Goal: Information Seeking & Learning: Learn about a topic

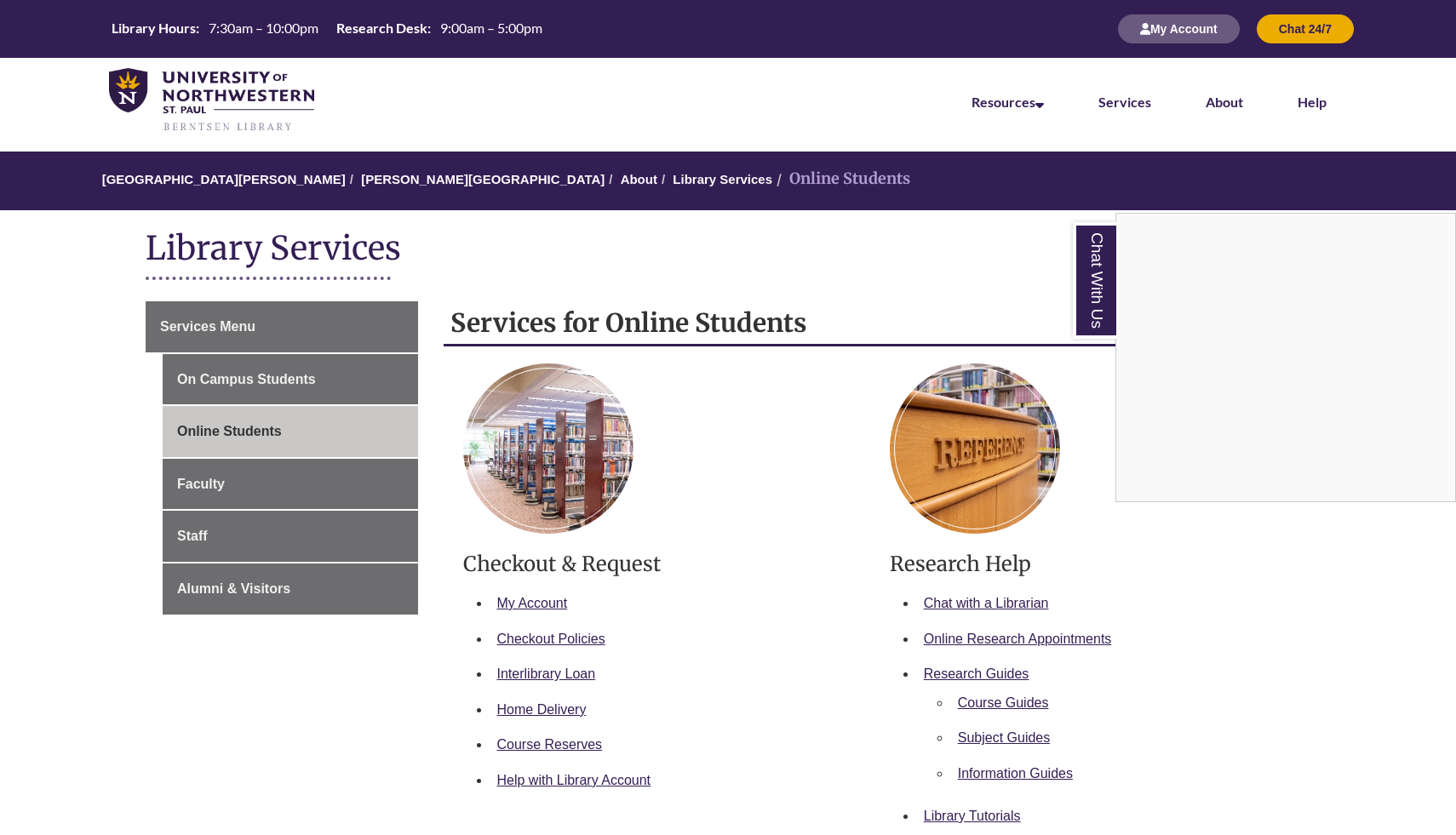
click at [208, 317] on div "Chat With Us" at bounding box center [728, 417] width 1456 height 835
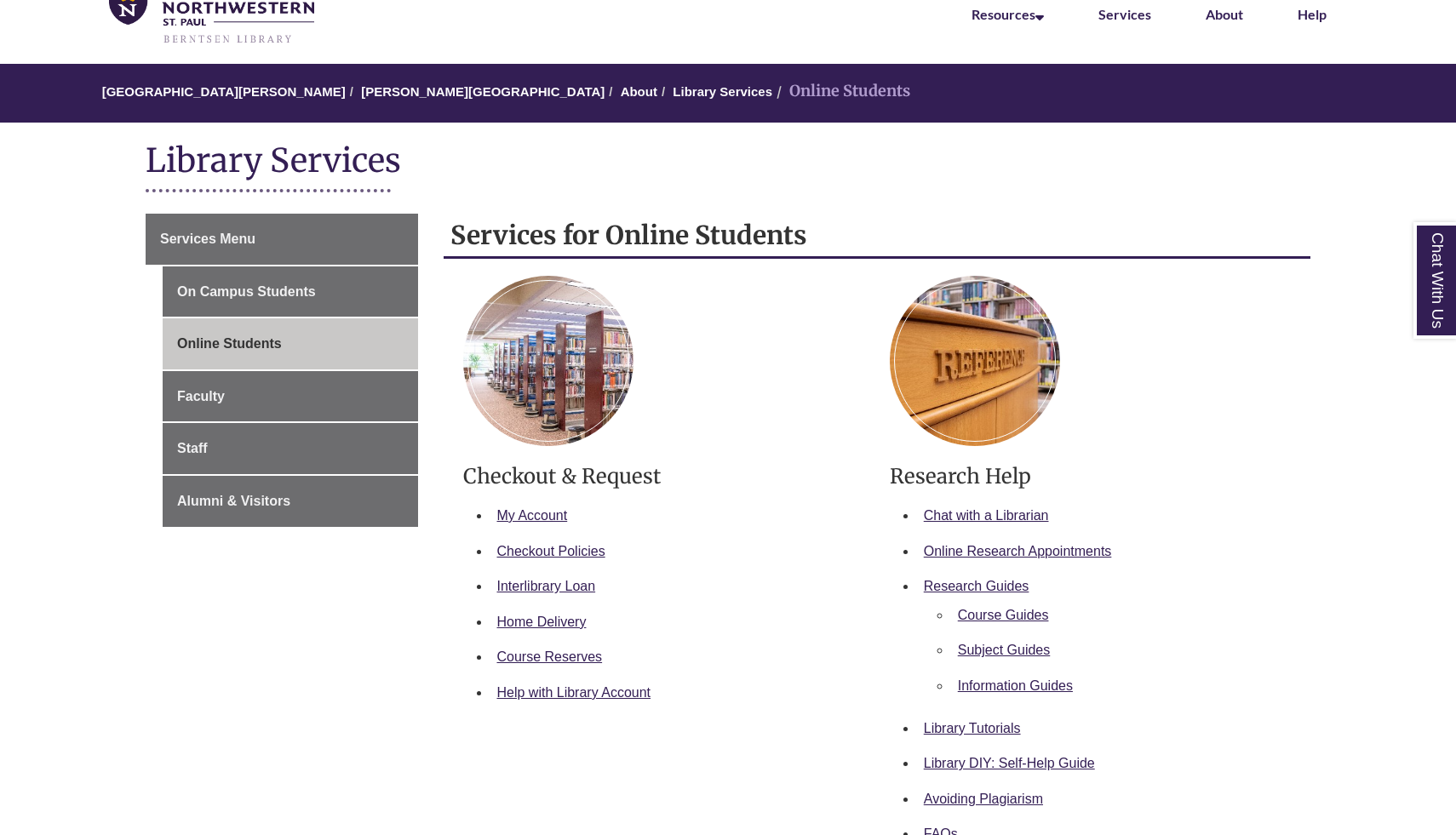
scroll to position [91, 0]
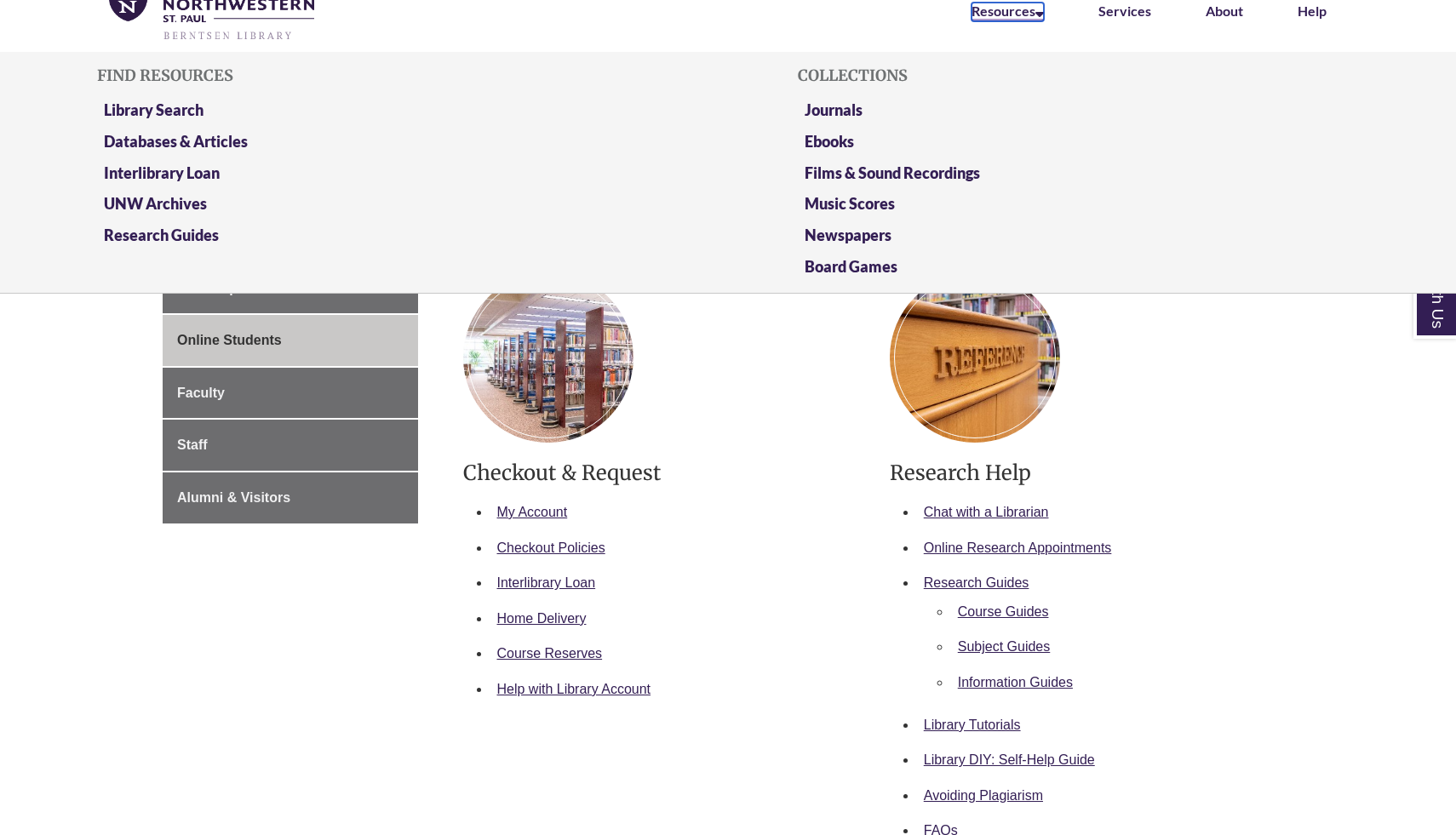
click at [996, 5] on link "Resources" at bounding box center [1007, 12] width 72 height 19
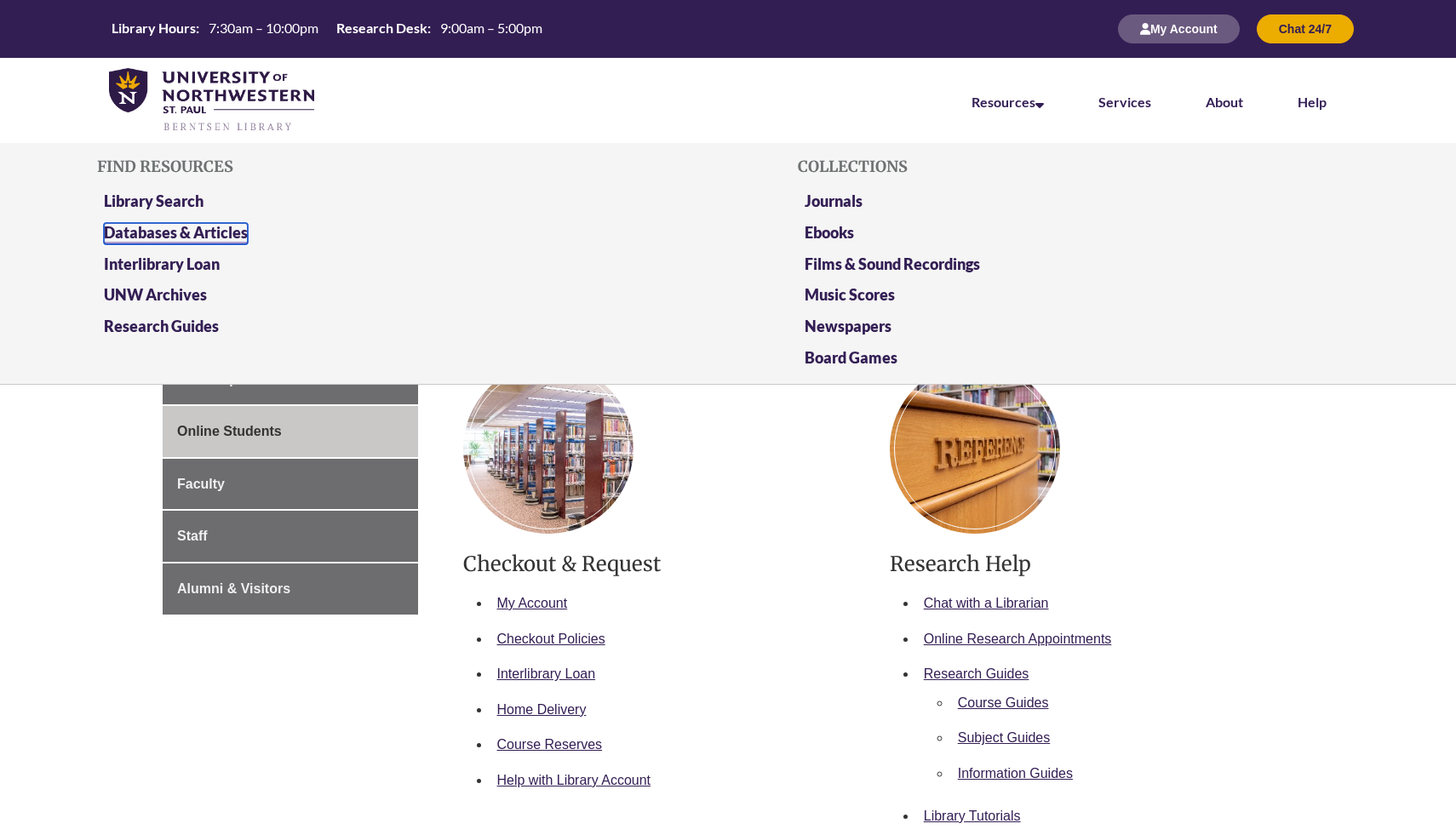
click at [215, 230] on link "Databases & Articles" at bounding box center [176, 234] width 144 height 21
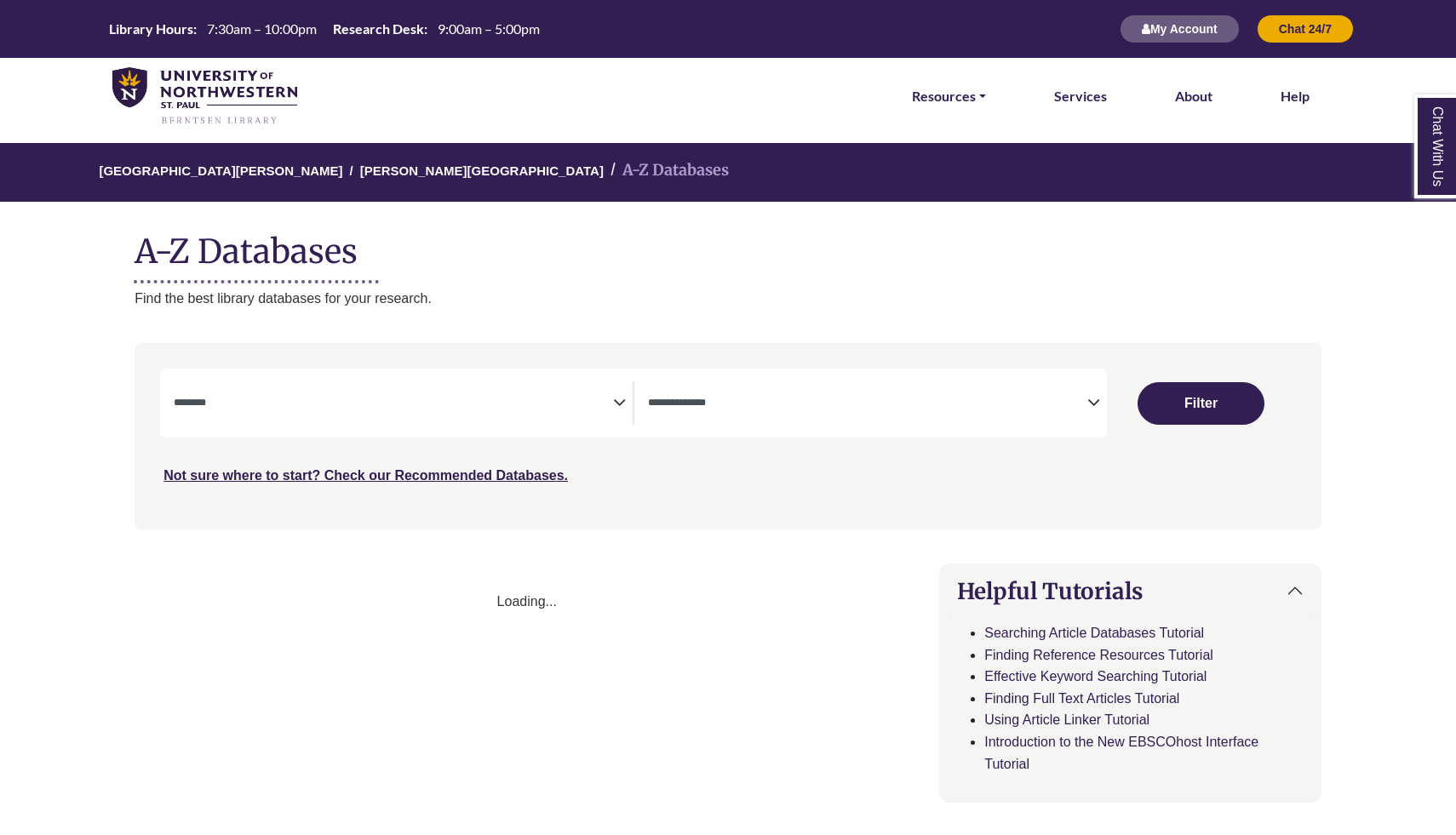
select select "Database Subject Filter"
select select "Database Types Filter"
select select "Database Subject Filter"
select select "Database Types Filter"
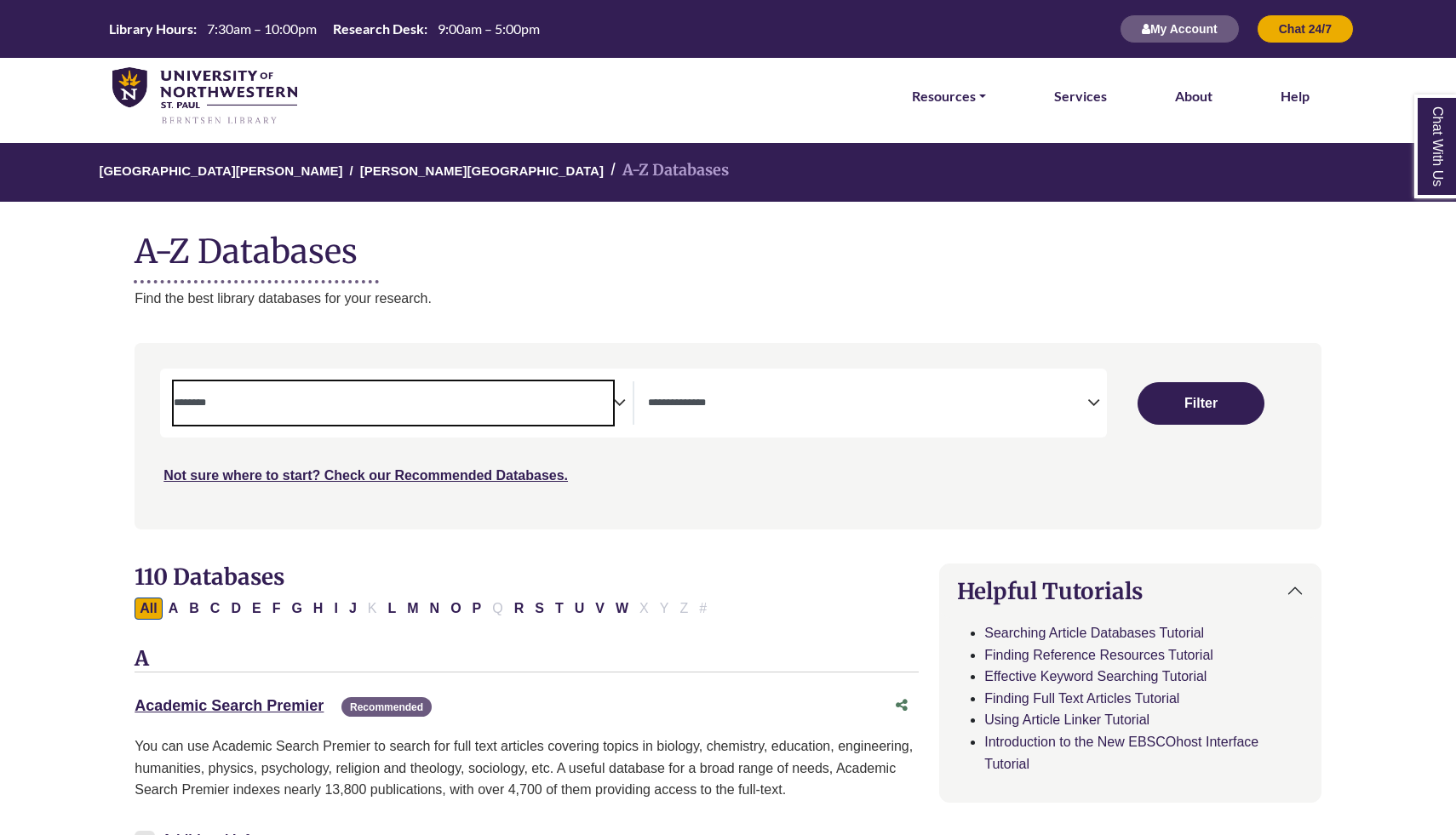
click at [366, 405] on textarea "Search" at bounding box center [393, 404] width 439 height 13
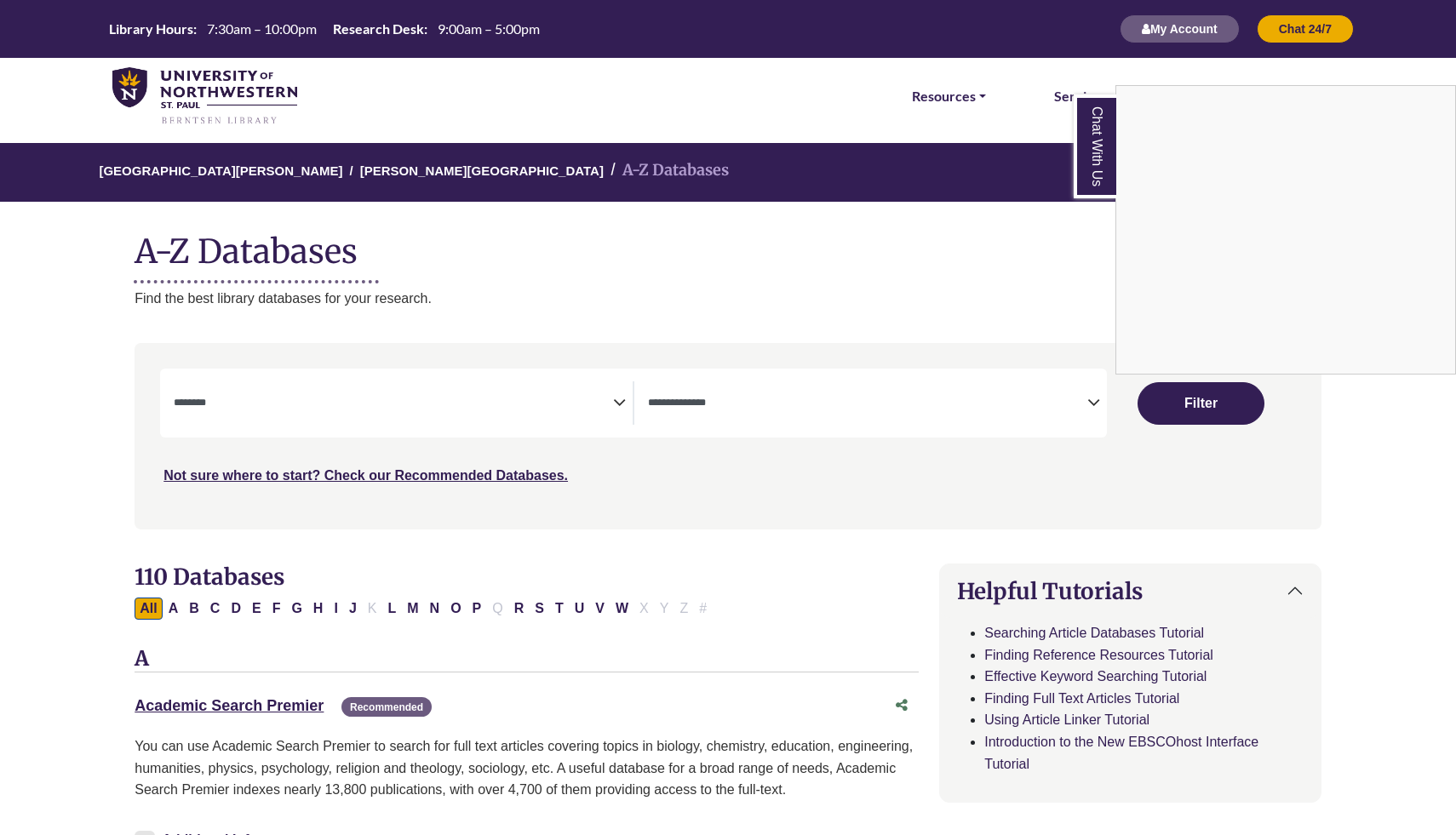
click at [208, 404] on div "Chat With Us" at bounding box center [728, 417] width 1456 height 835
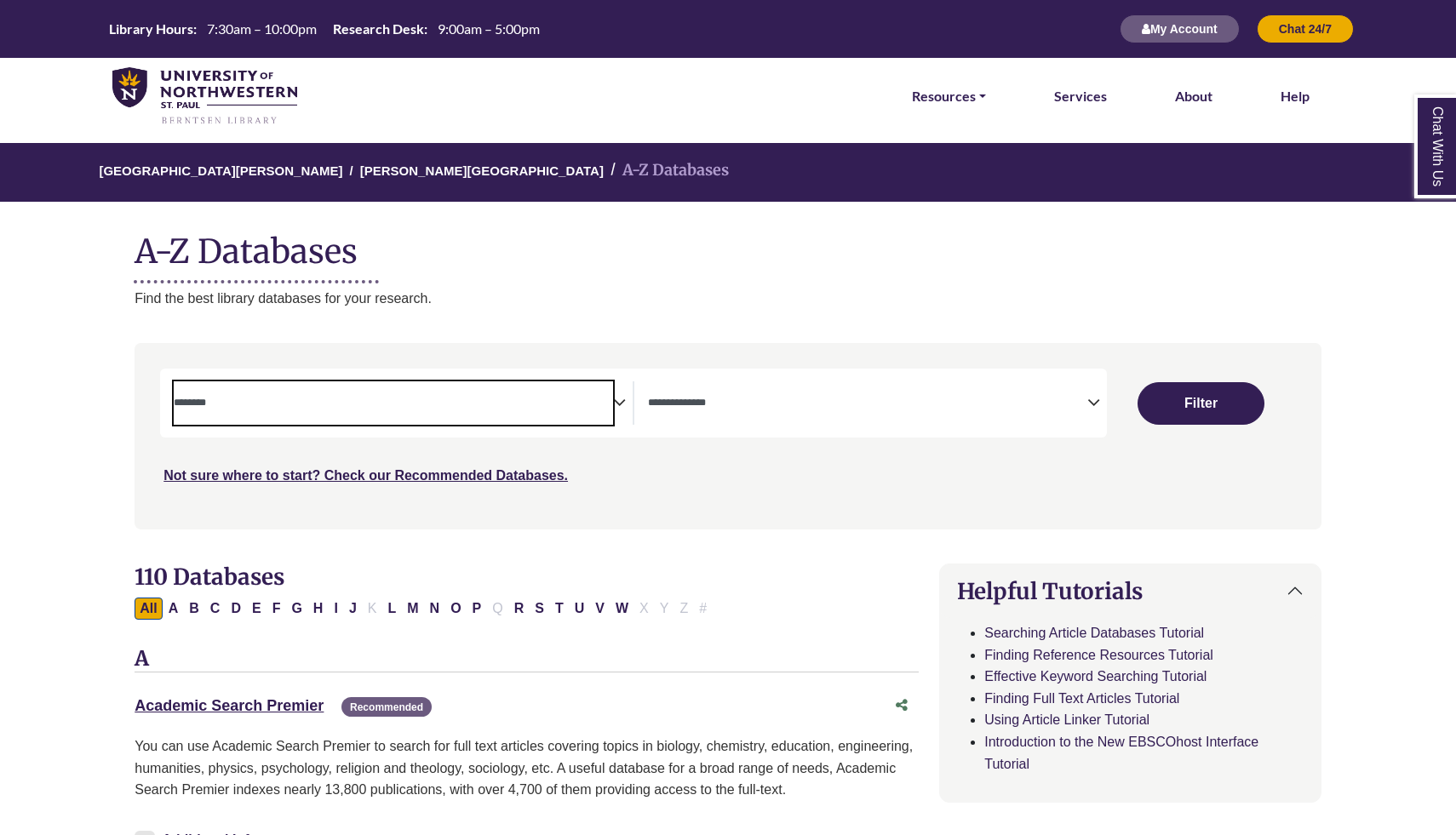
click at [208, 404] on textarea "Search" at bounding box center [393, 404] width 439 height 13
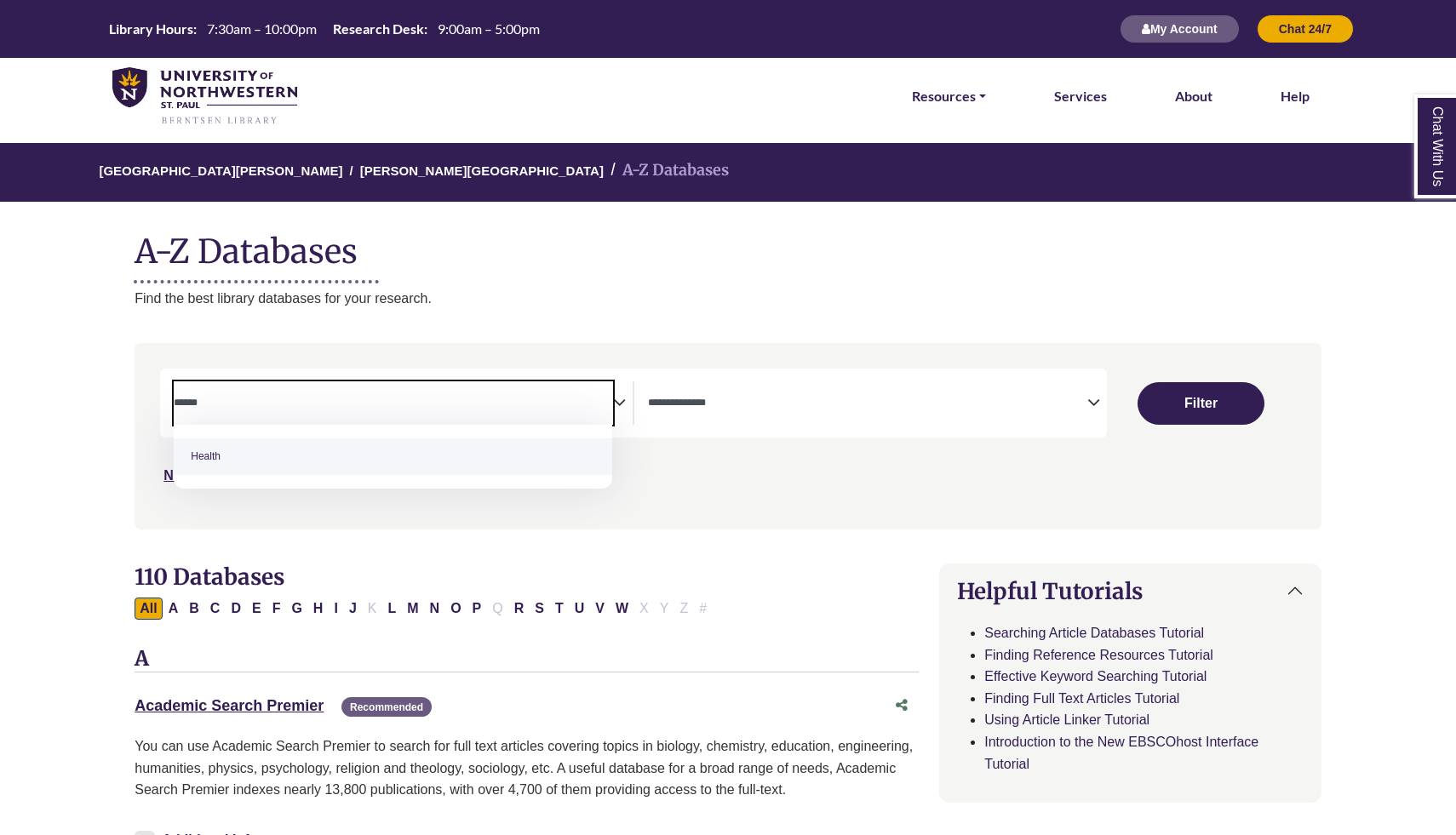
type textarea "******"
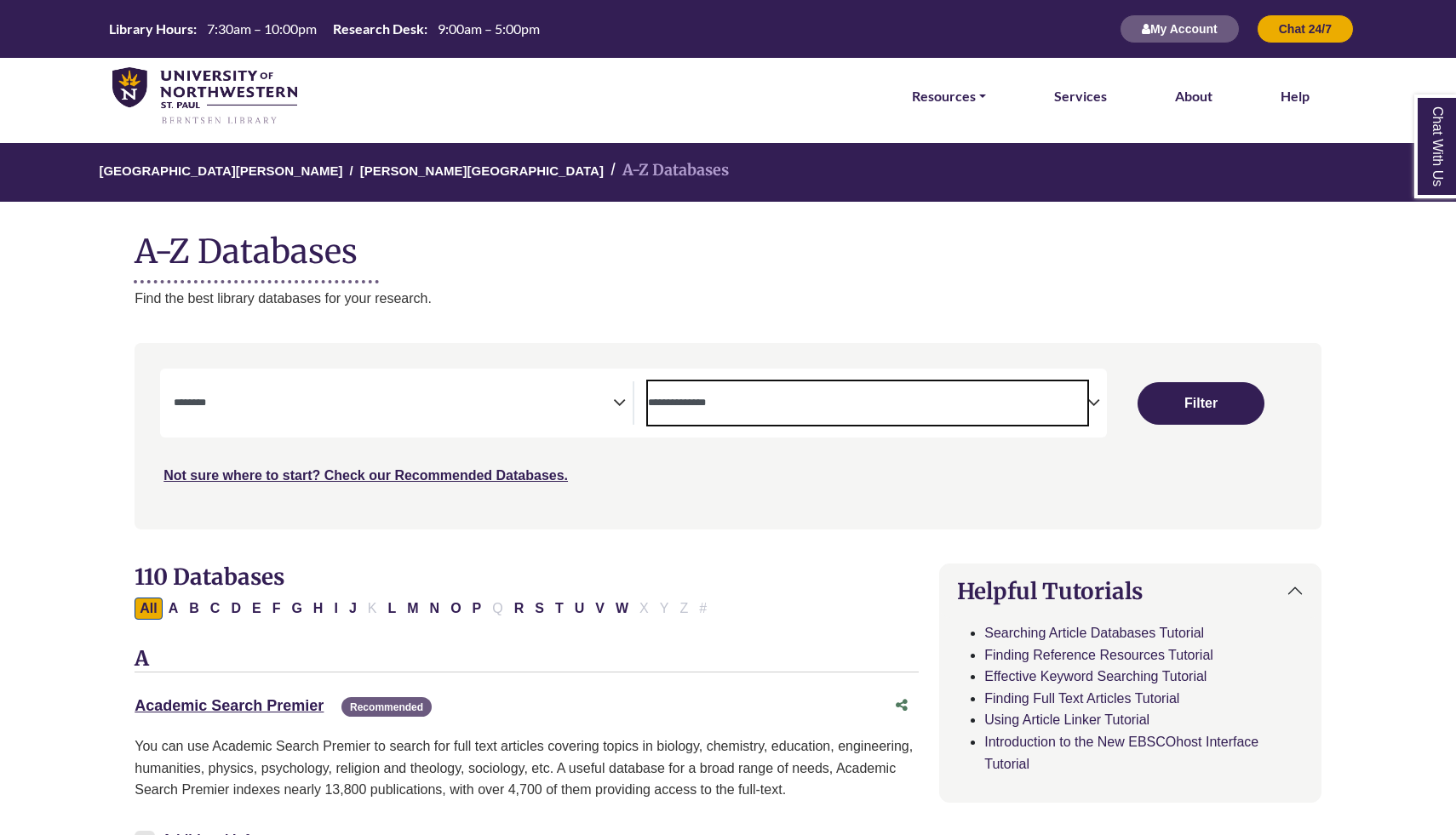
click at [723, 391] on span "Search filters" at bounding box center [867, 403] width 439 height 44
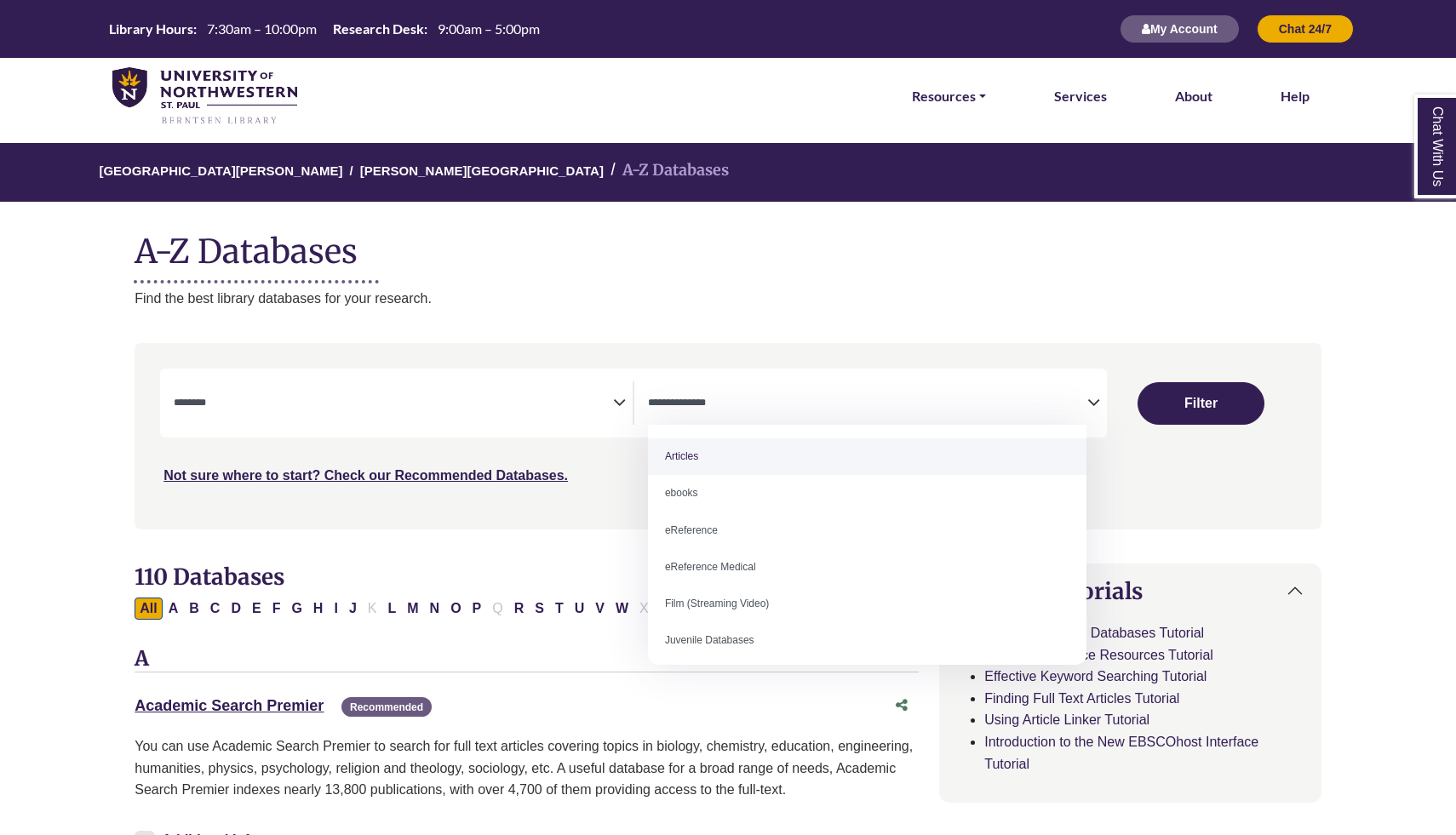
select select "*****"
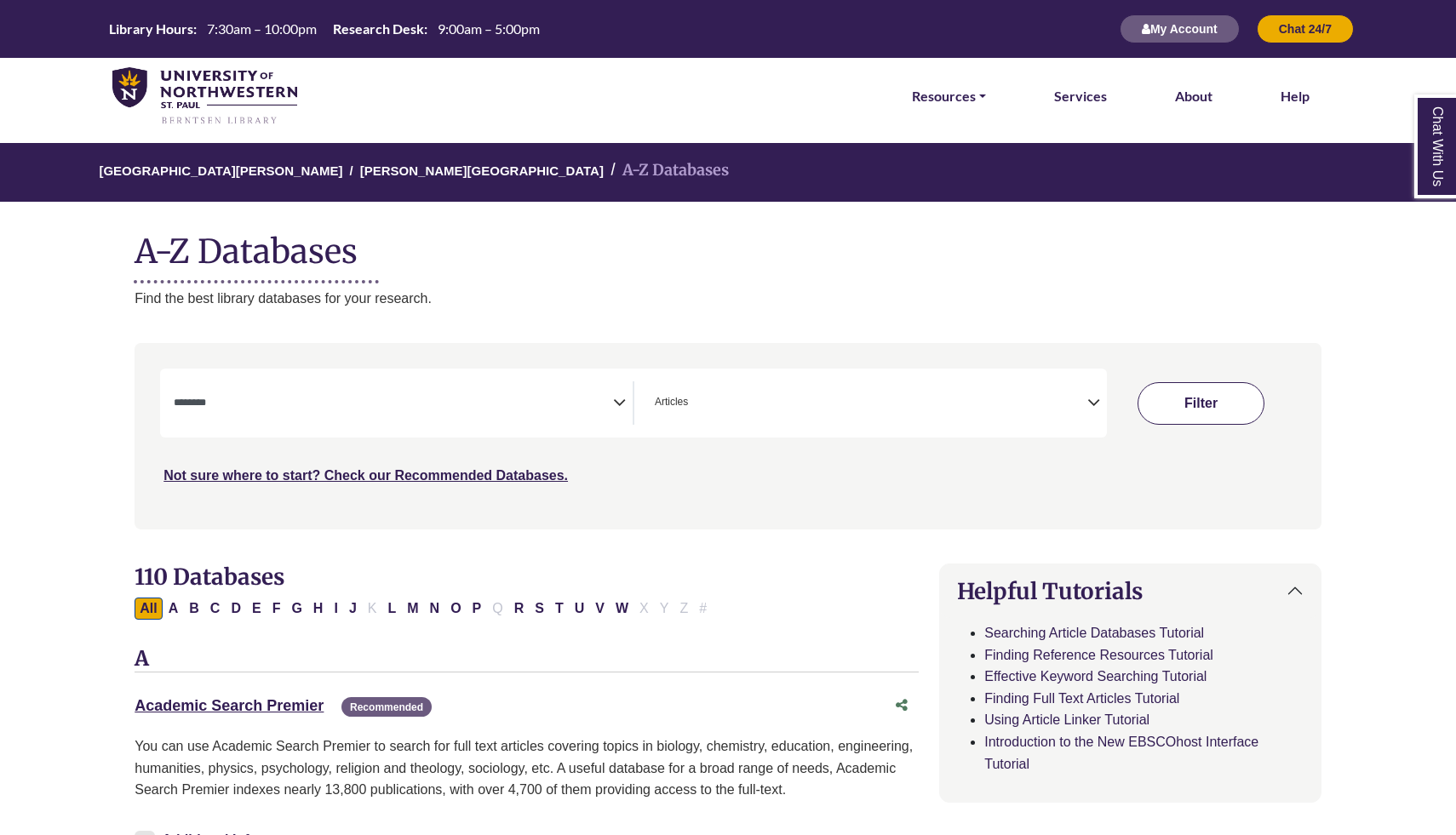
click at [1217, 387] on button "Filter" at bounding box center [1201, 404] width 127 height 43
select select "Database Subject Filter"
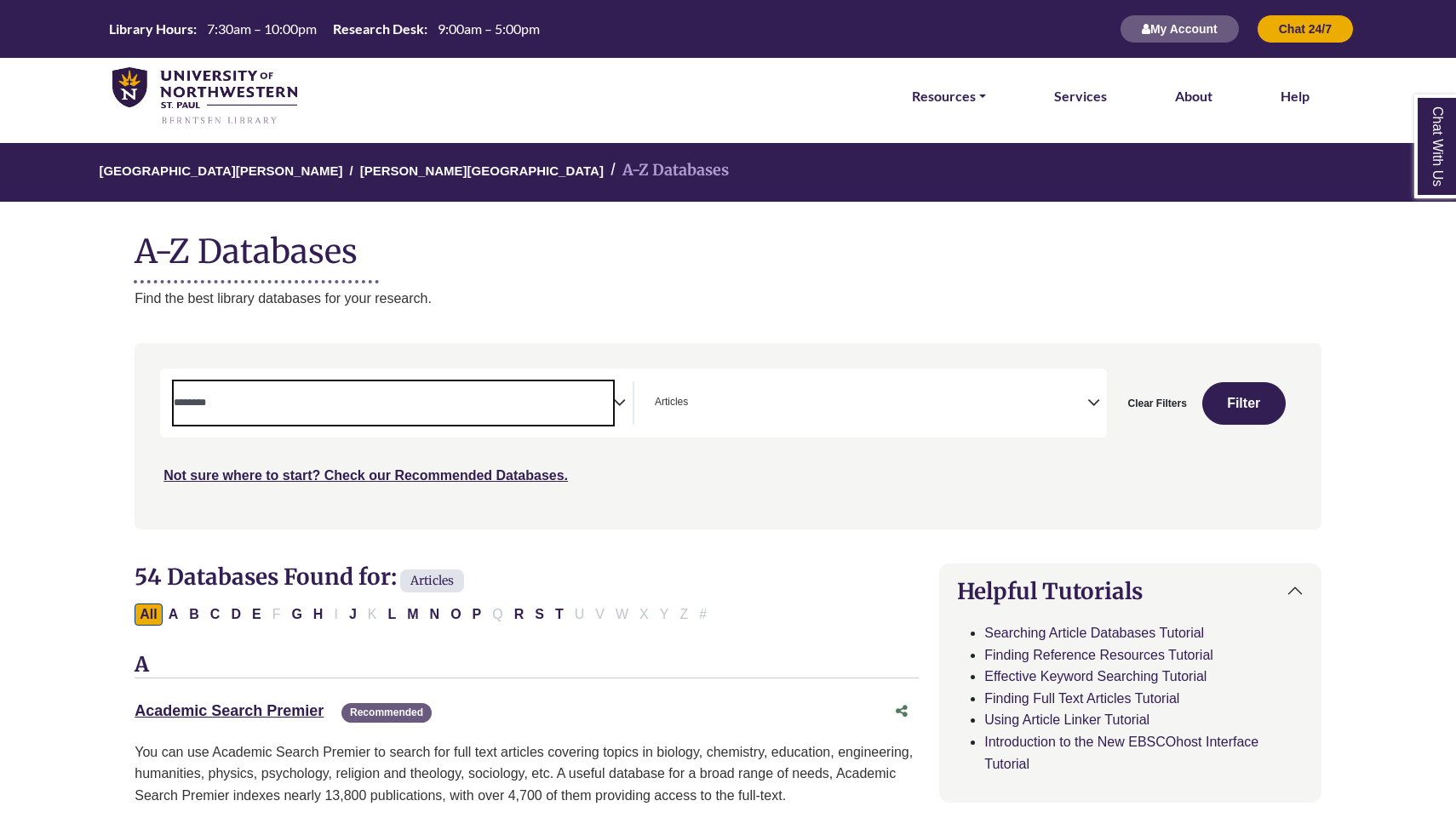
click at [380, 407] on textarea "Search" at bounding box center [393, 404] width 439 height 13
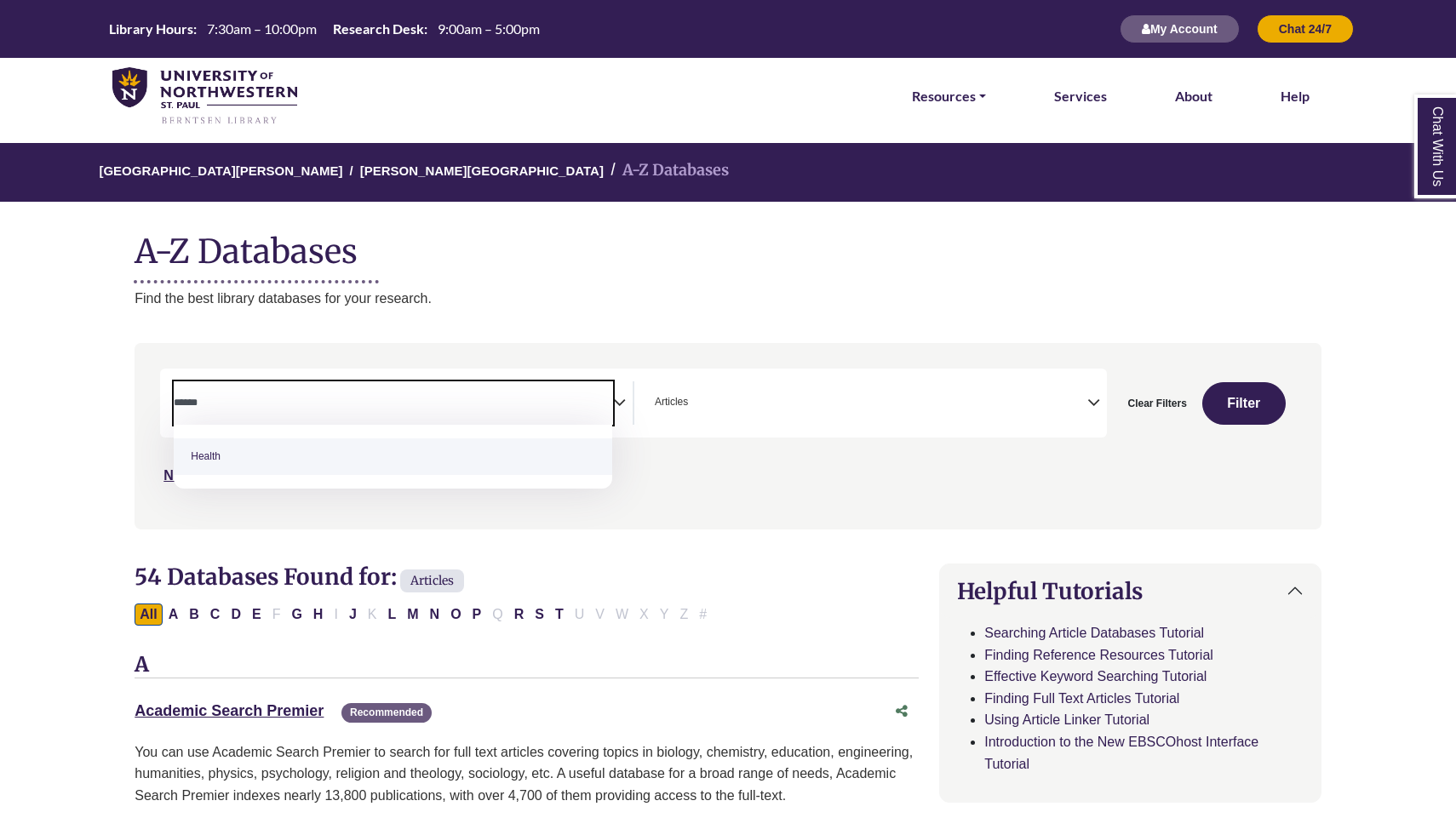
type textarea "******"
select select "*****"
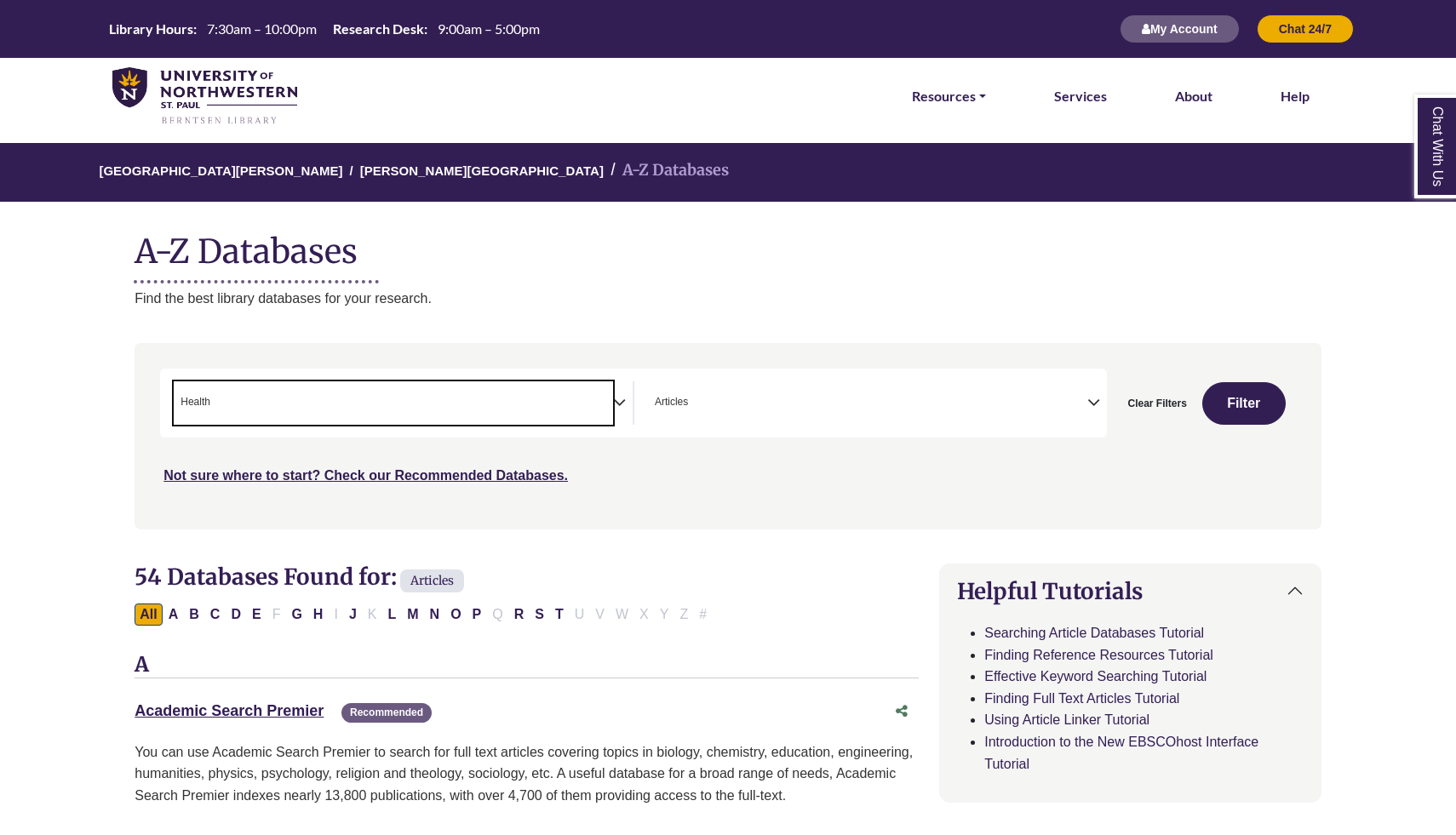
click at [760, 386] on span "× Articles" at bounding box center [867, 403] width 439 height 44
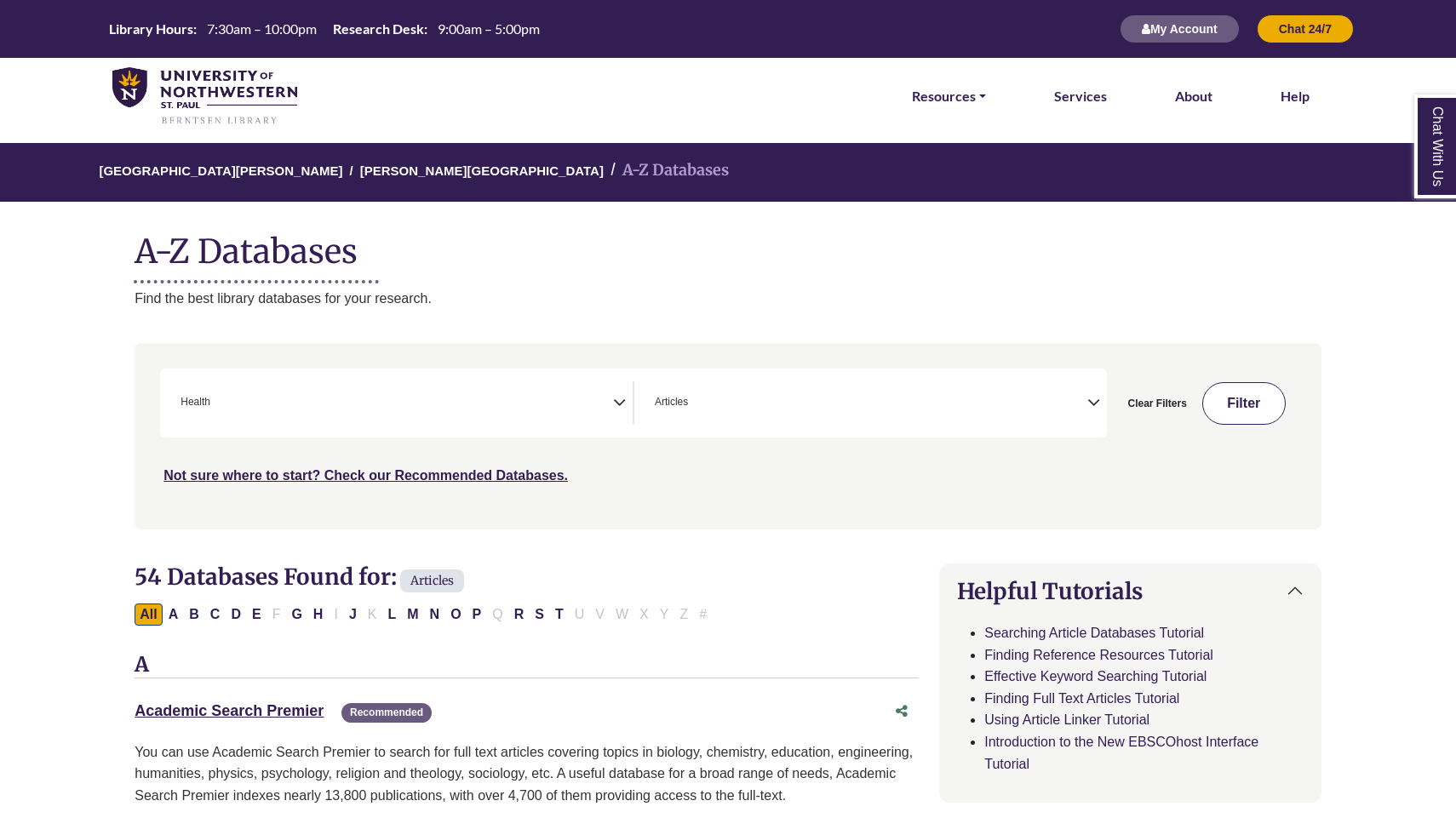
click at [1248, 393] on button "Filter" at bounding box center [1243, 404] width 84 height 43
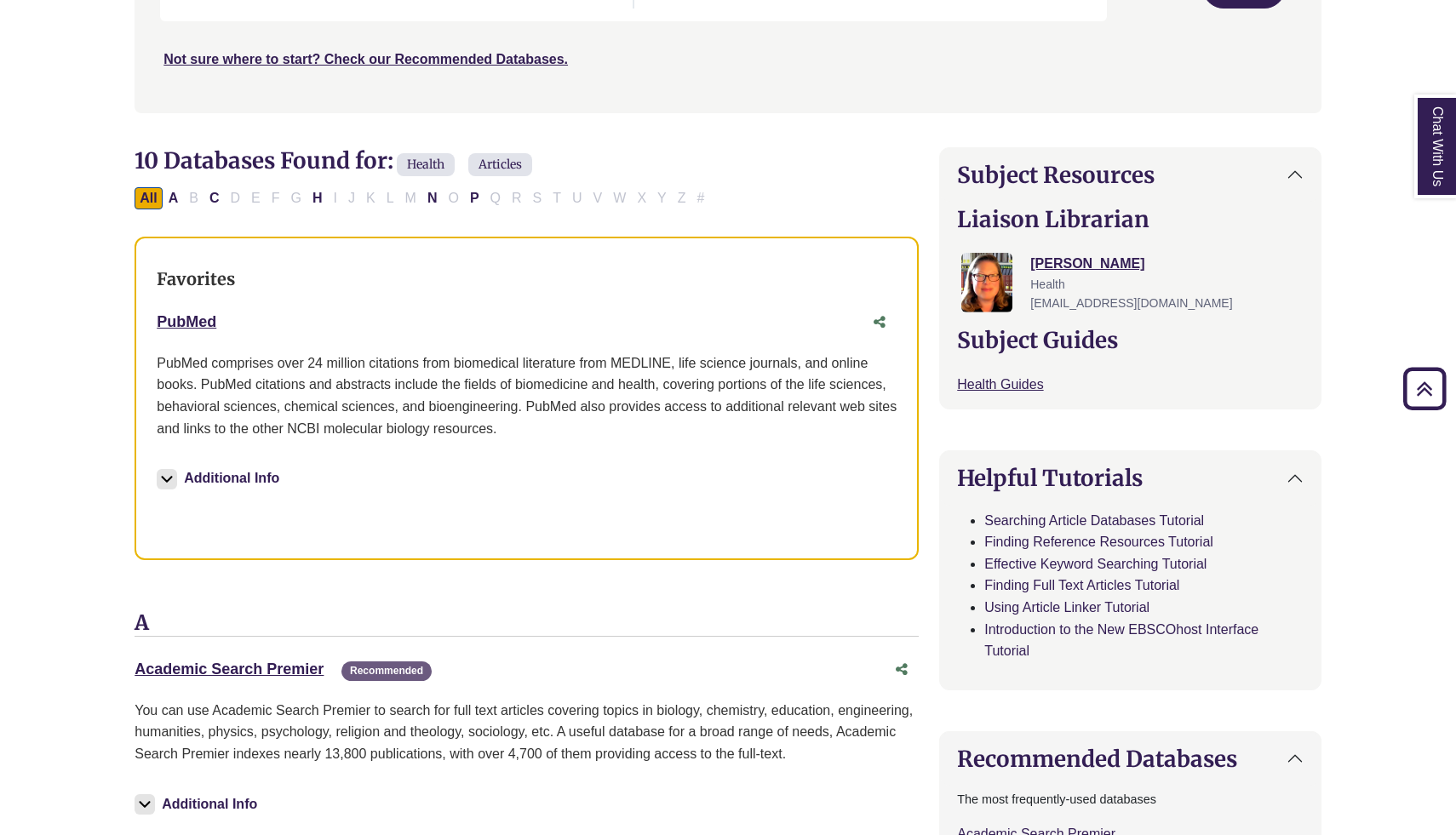
scroll to position [408, 0]
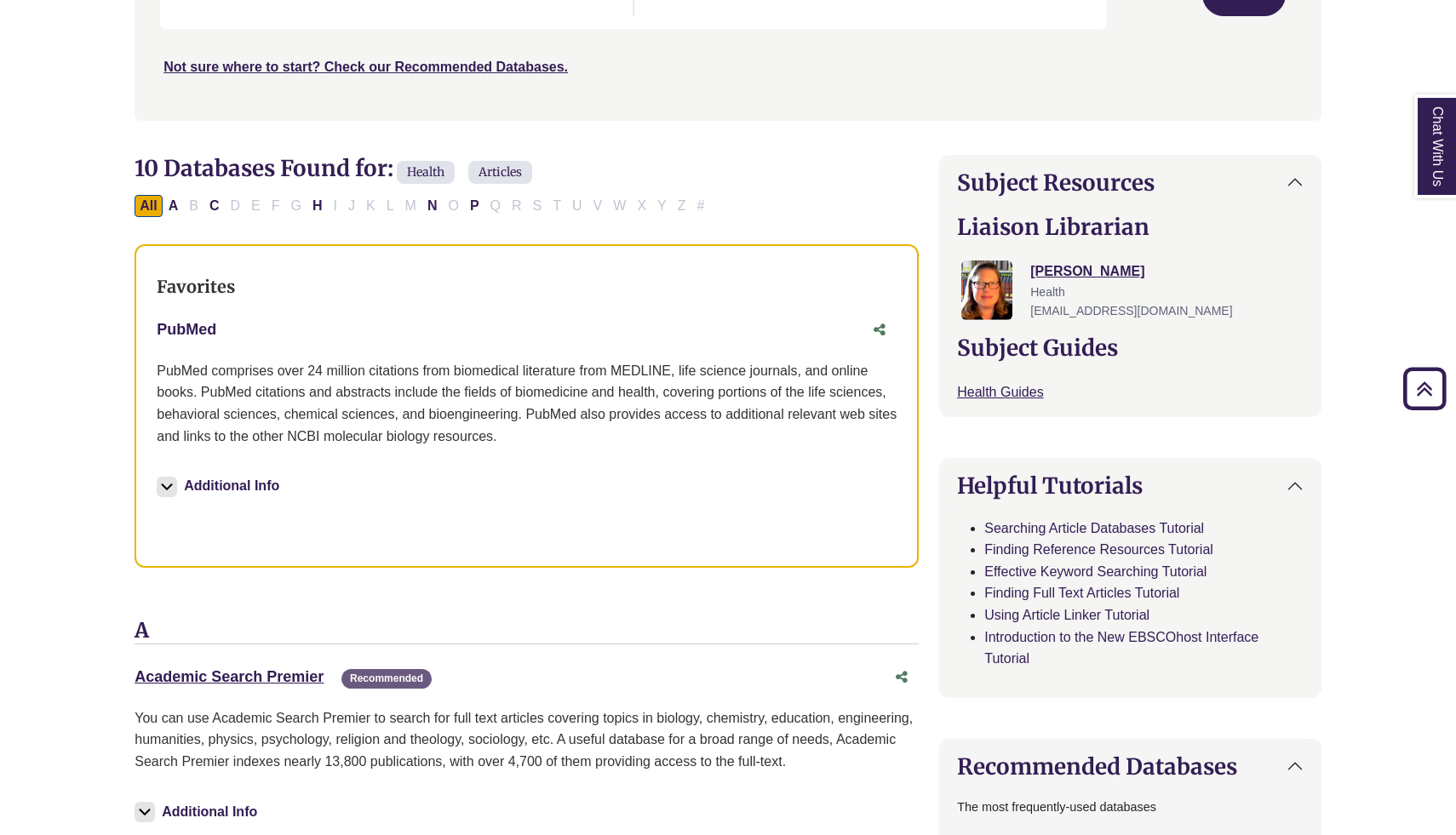
click at [166, 324] on link "PubMed This link opens in a new window" at bounding box center [186, 329] width 60 height 17
